Goal: Information Seeking & Learning: Learn about a topic

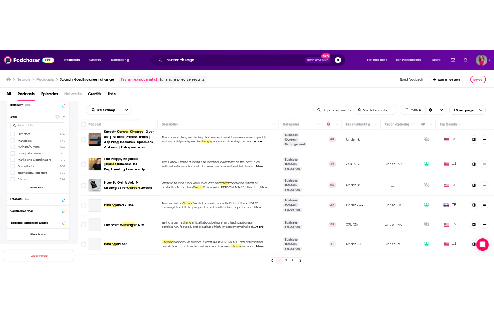
scroll to position [647, 0]
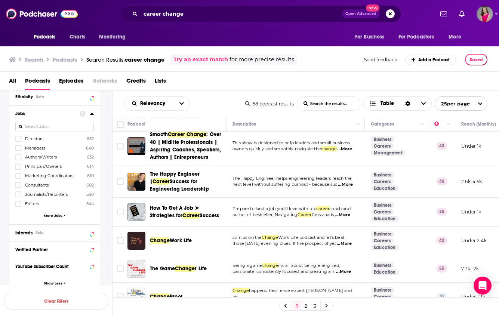
click at [352, 149] on span "...More" at bounding box center [344, 149] width 15 height 6
click at [206, 86] on div "All Podcasts Episodes Networks Credits Lists" at bounding box center [251, 82] width 485 height 15
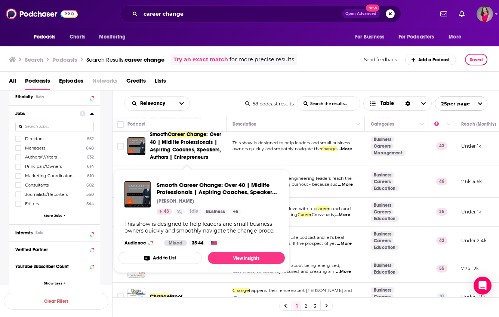
click at [193, 138] on span "Smooth Career Change : Over 40 | Midlife Professionals | Aspiring Coaches, Spea…" at bounding box center [187, 146] width 74 height 30
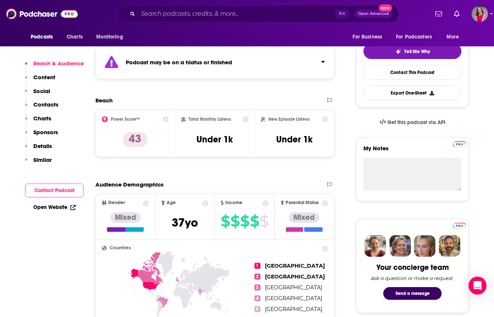
scroll to position [168, 0]
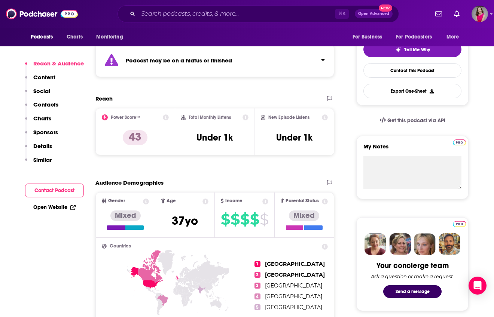
click at [53, 207] on link "Open Website" at bounding box center [54, 207] width 42 height 6
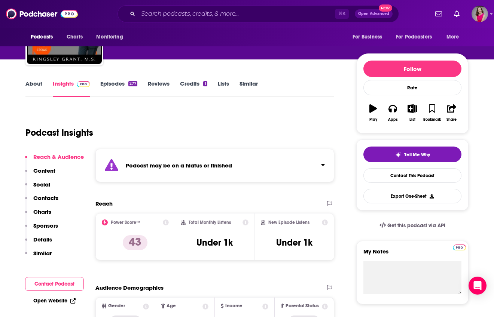
scroll to position [58, 0]
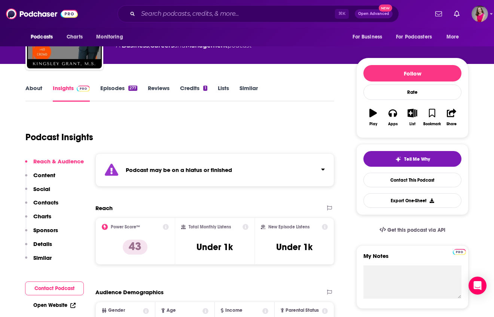
click at [116, 88] on link "Episodes 277" at bounding box center [118, 93] width 37 height 17
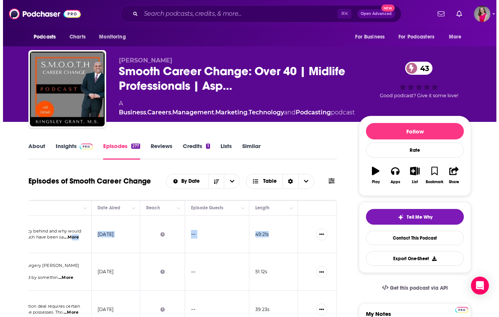
scroll to position [0, 212]
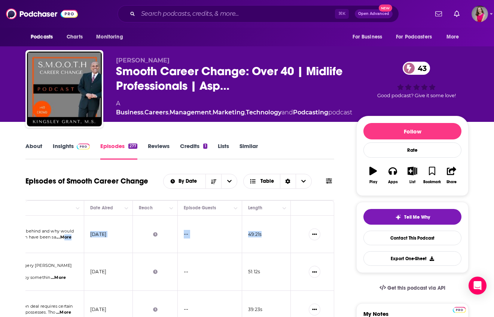
drag, startPoint x: 276, startPoint y: 236, endPoint x: 342, endPoint y: 236, distance: 65.8
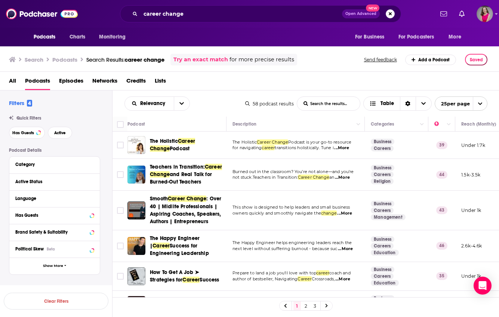
click at [347, 149] on span "...More" at bounding box center [341, 148] width 15 height 6
click at [216, 103] on div "Relevancy List Search Input Search the results... Table" at bounding box center [185, 103] width 121 height 14
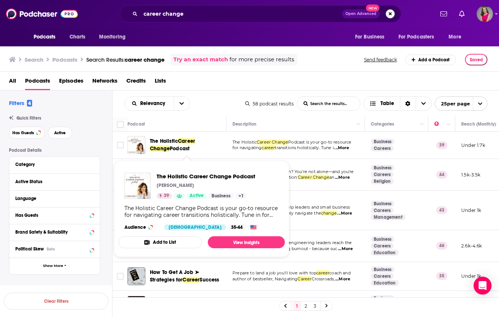
click at [195, 141] on span "Career Change" at bounding box center [172, 145] width 45 height 14
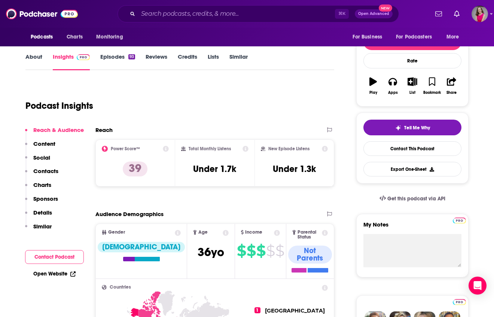
scroll to position [118, 0]
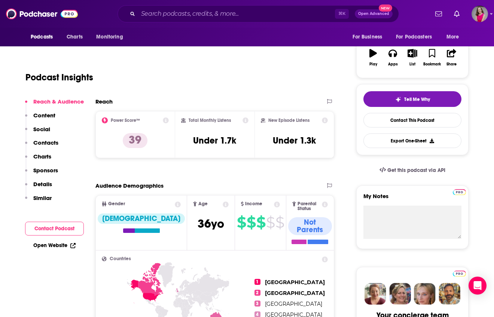
click at [52, 248] on link "Open Website" at bounding box center [54, 245] width 42 height 6
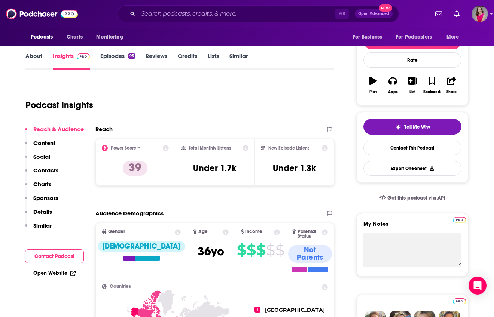
scroll to position [0, 0]
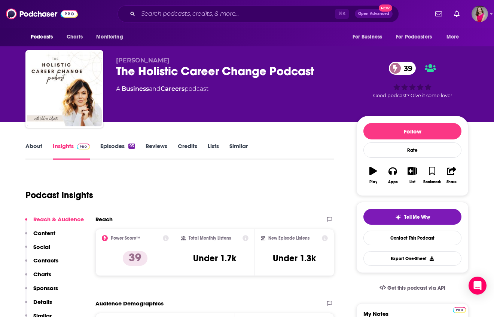
click at [32, 149] on link "About" at bounding box center [33, 151] width 17 height 17
